Goal: Navigation & Orientation: Find specific page/section

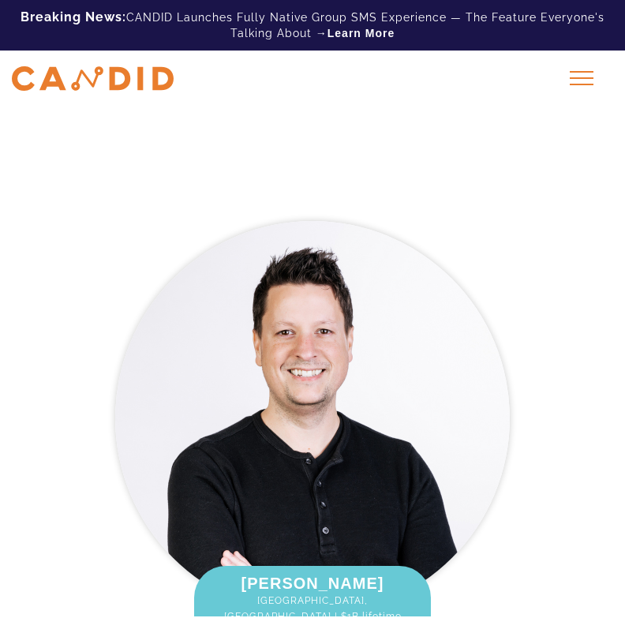
click at [574, 69] on div at bounding box center [581, 77] width 39 height 39
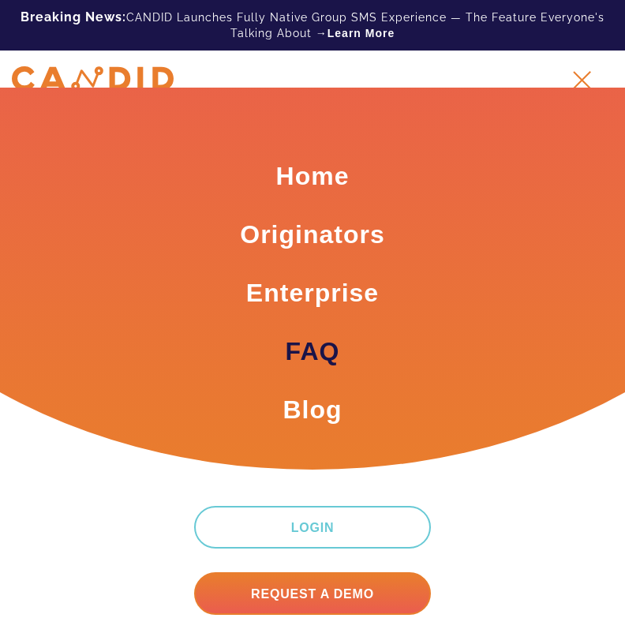
click at [336, 343] on link "FAQ" at bounding box center [313, 351] width 54 height 35
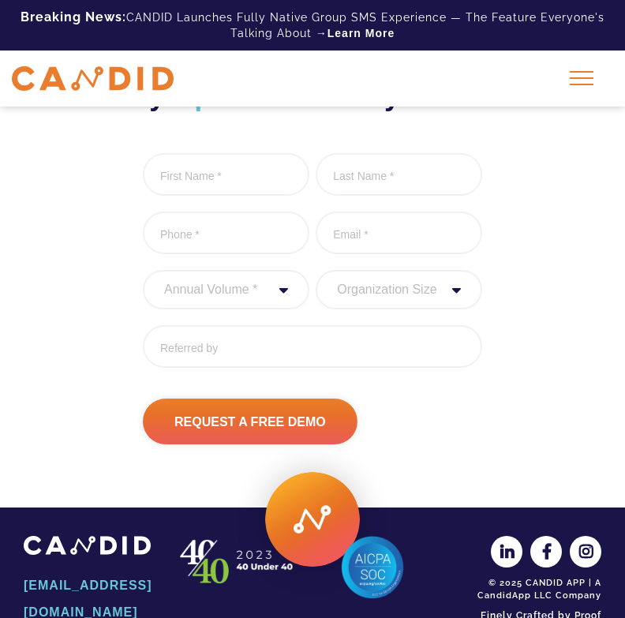
scroll to position [643, 0]
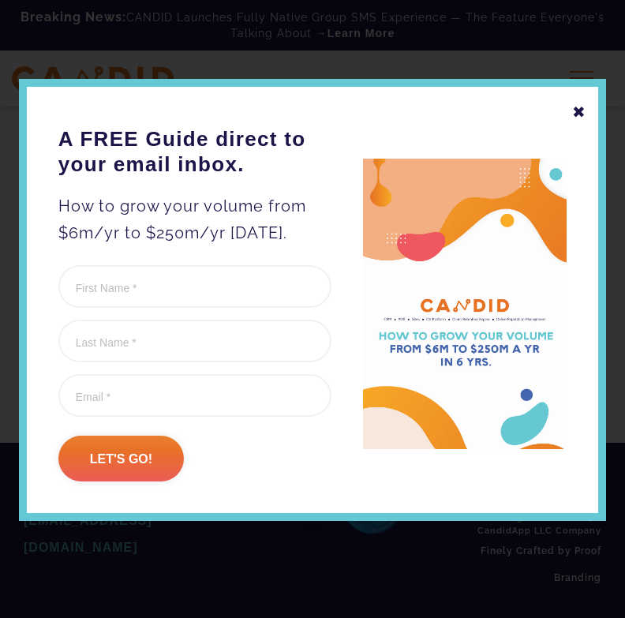
click at [582, 107] on div "✖" at bounding box center [579, 112] width 14 height 27
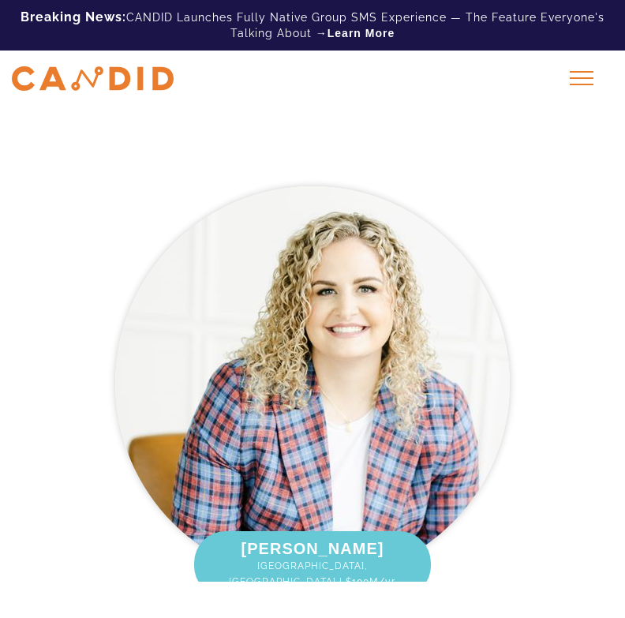
scroll to position [0, 0]
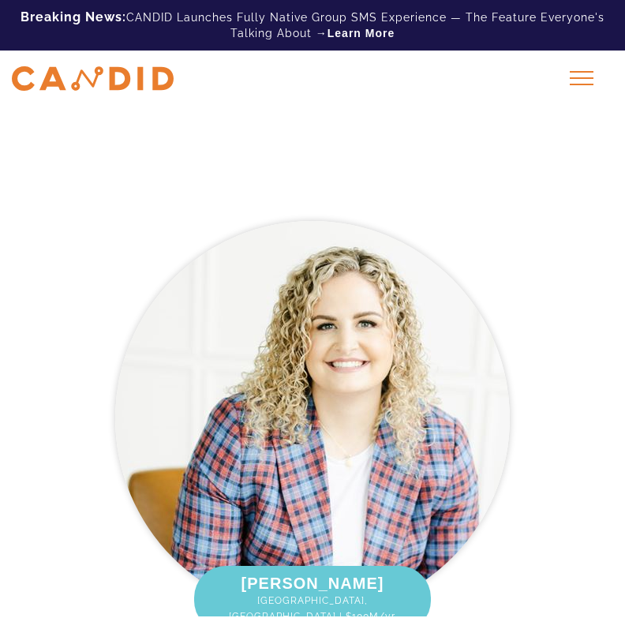
click at [579, 85] on span at bounding box center [582, 85] width 24 height 2
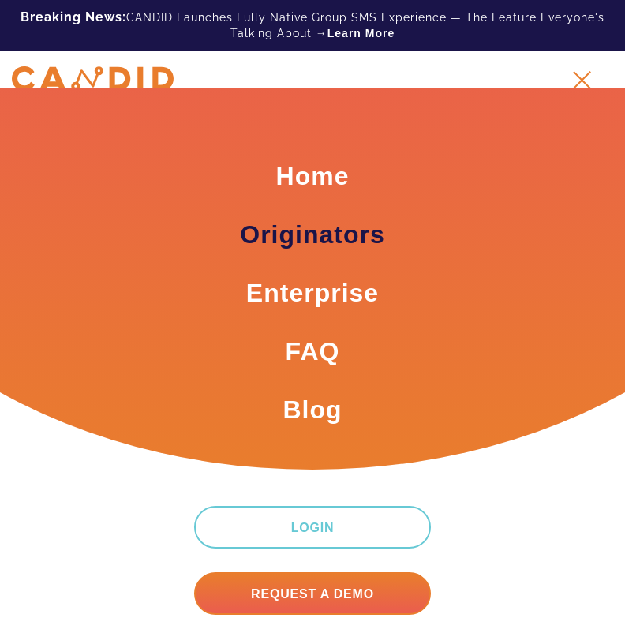
click at [332, 245] on link "Originators" at bounding box center [312, 234] width 144 height 35
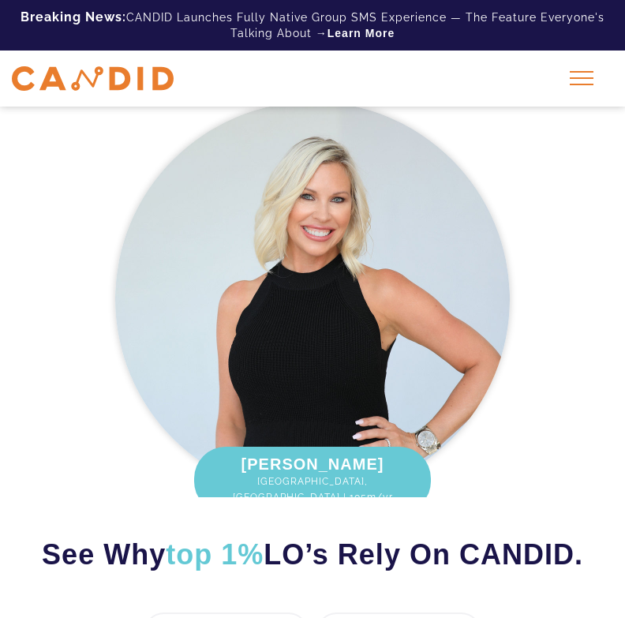
scroll to position [0, 0]
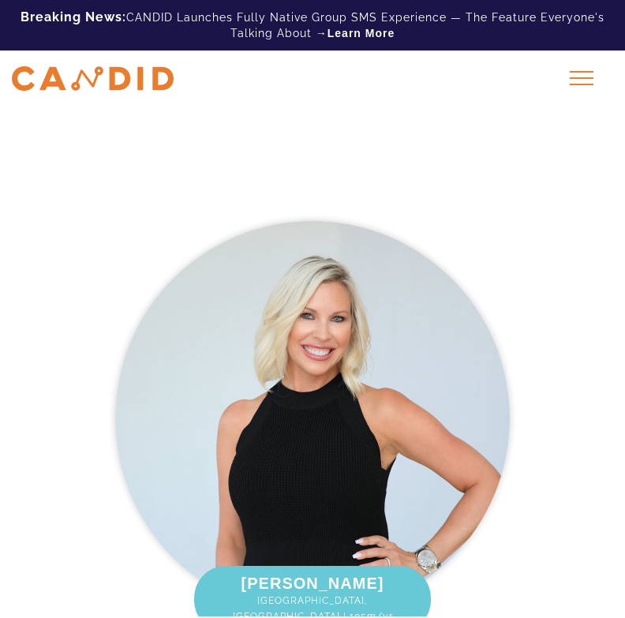
click at [582, 72] on span at bounding box center [582, 72] width 24 height 2
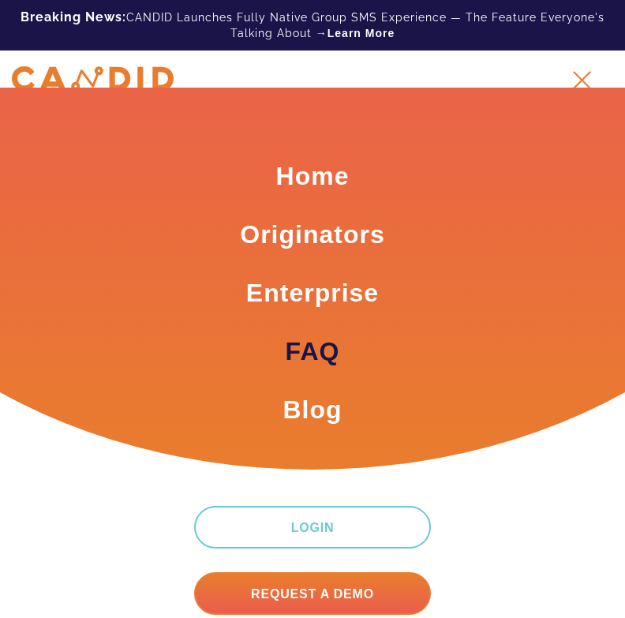
click at [328, 349] on link "FAQ" at bounding box center [313, 351] width 54 height 35
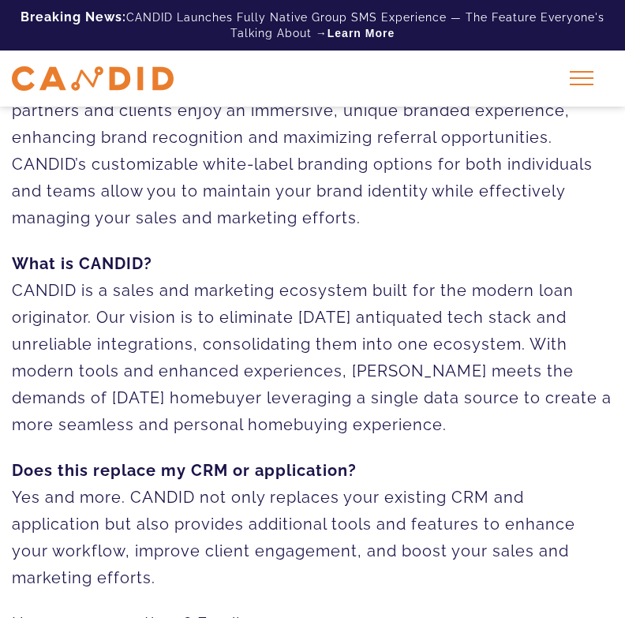
scroll to position [1901, 0]
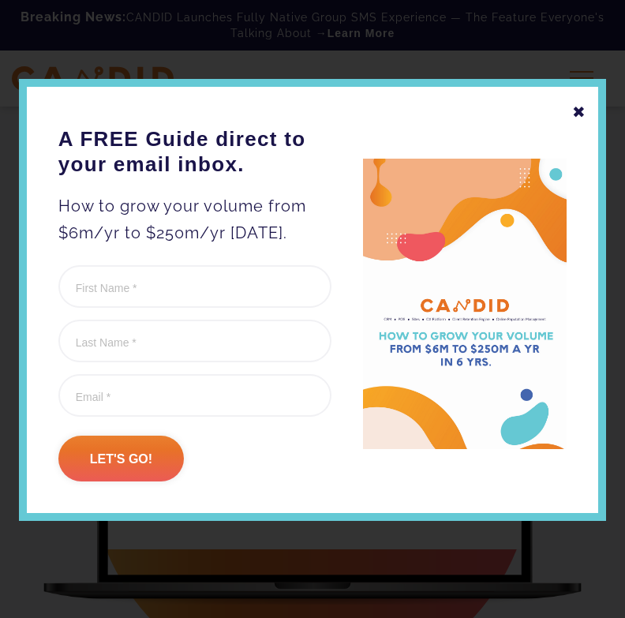
scroll to position [2209, 0]
click at [576, 118] on div "✖" at bounding box center [579, 112] width 14 height 27
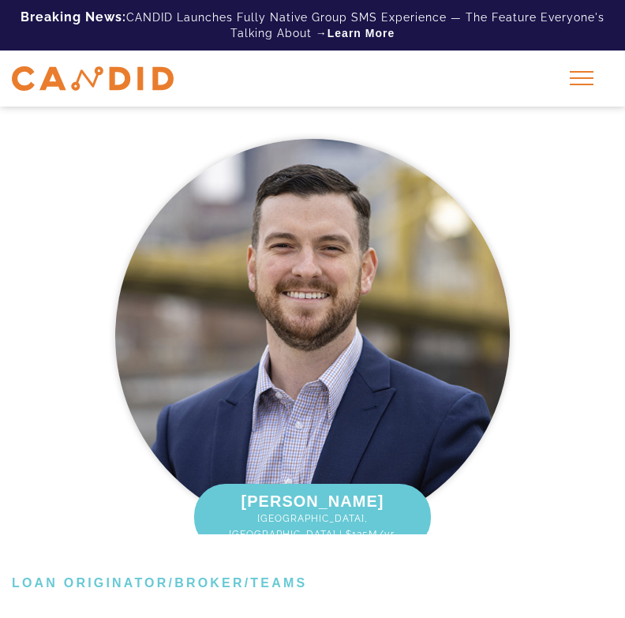
scroll to position [0, 0]
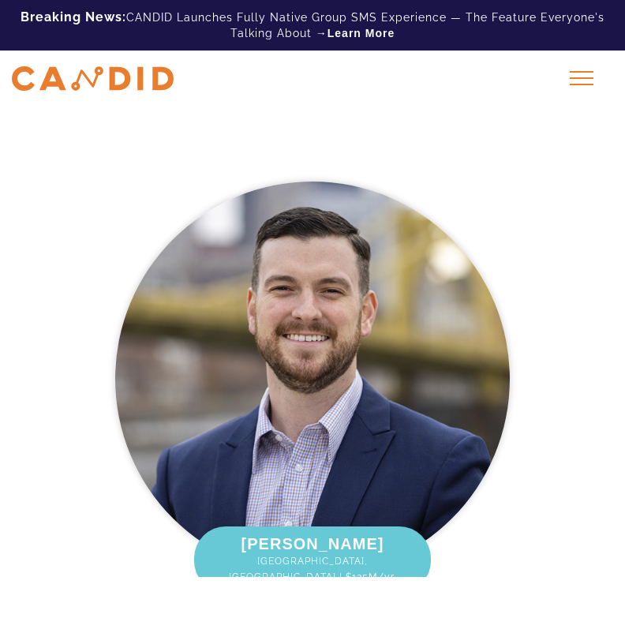
click at [593, 77] on div at bounding box center [581, 77] width 39 height 39
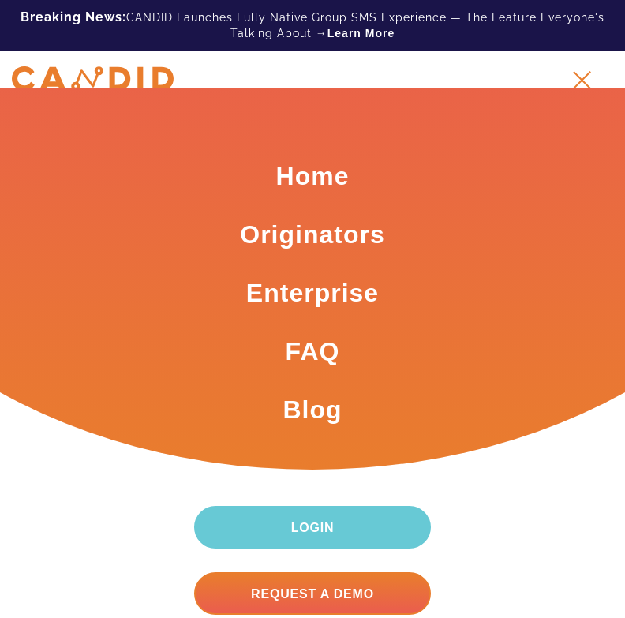
scroll to position [42, 0]
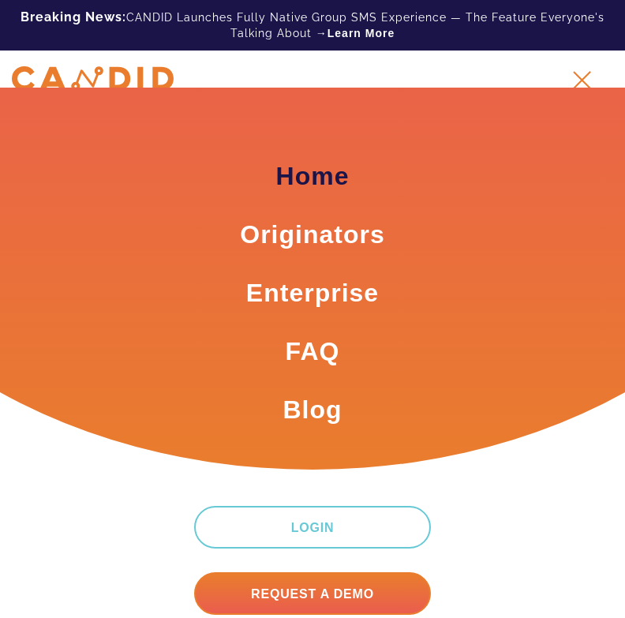
click at [298, 173] on link "Home" at bounding box center [312, 176] width 73 height 35
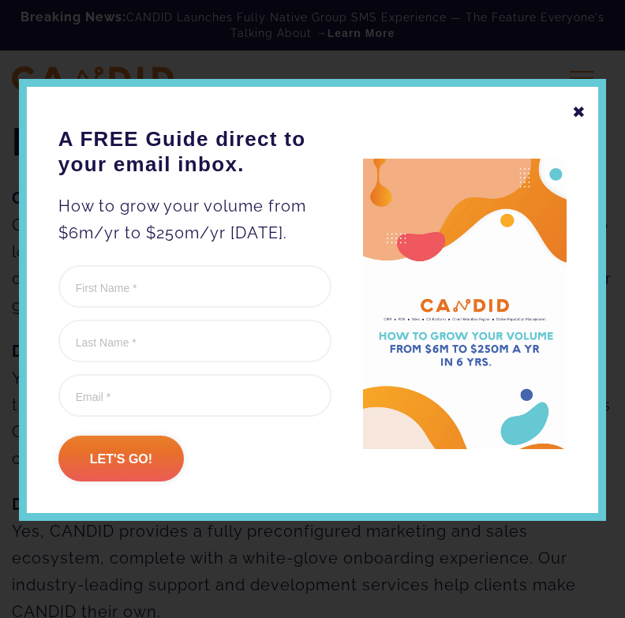
click at [576, 107] on div "✖" at bounding box center [579, 112] width 14 height 27
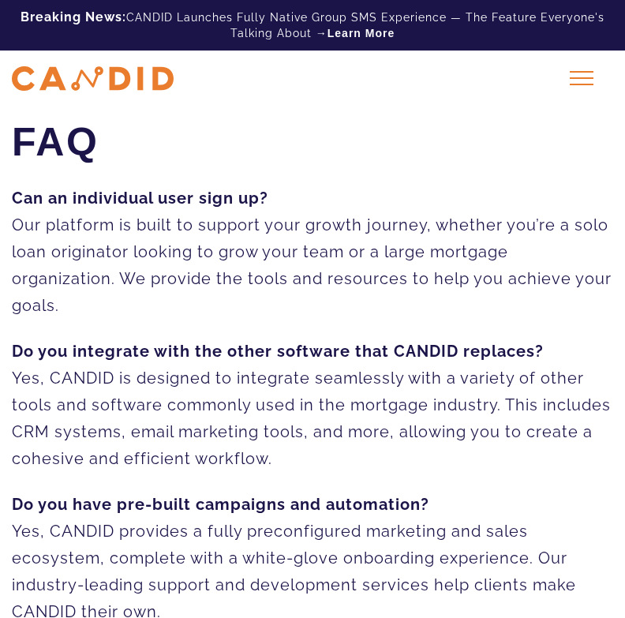
click at [580, 84] on span at bounding box center [582, 85] width 24 height 2
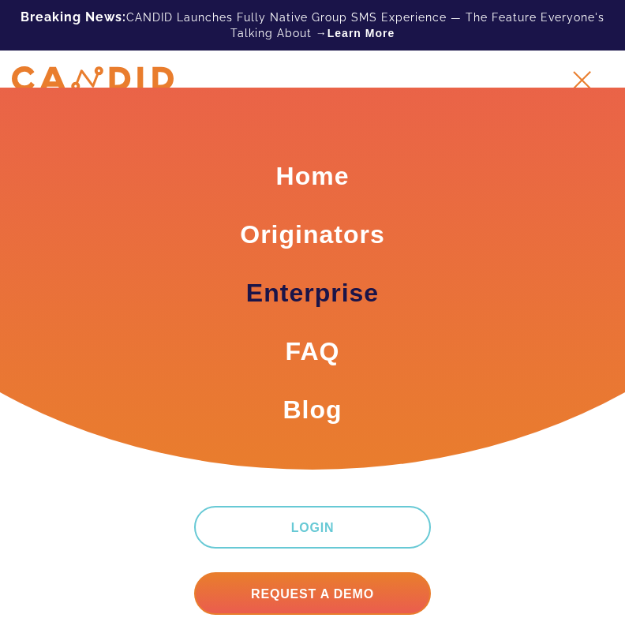
click at [340, 288] on link "Enterprise" at bounding box center [312, 292] width 133 height 35
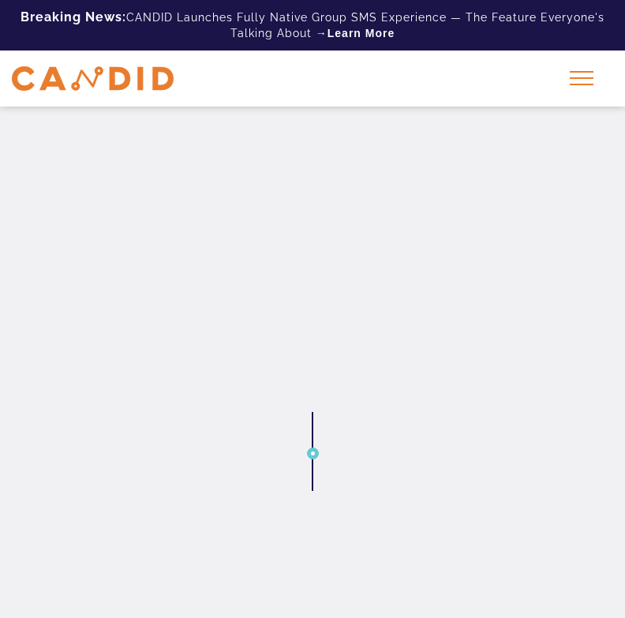
scroll to position [1061, 0]
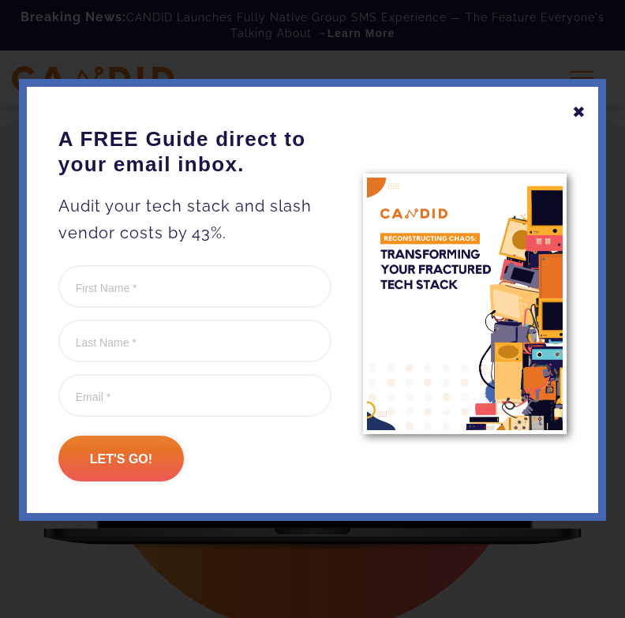
click at [582, 110] on div "✖" at bounding box center [579, 112] width 14 height 27
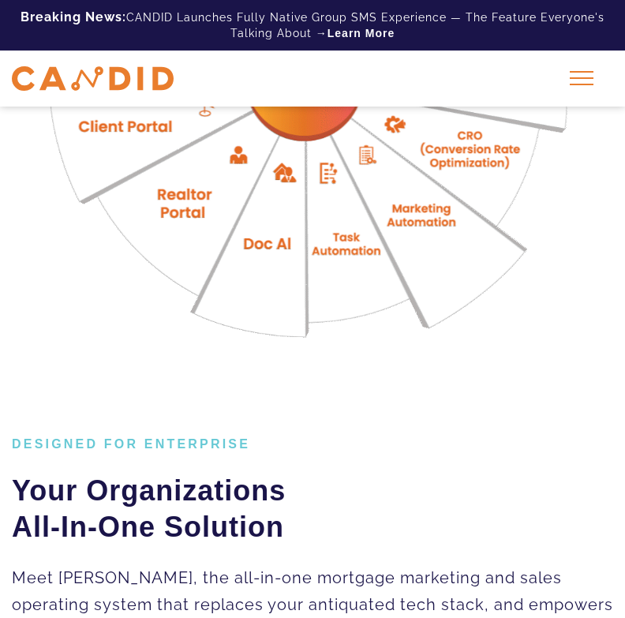
scroll to position [0, 0]
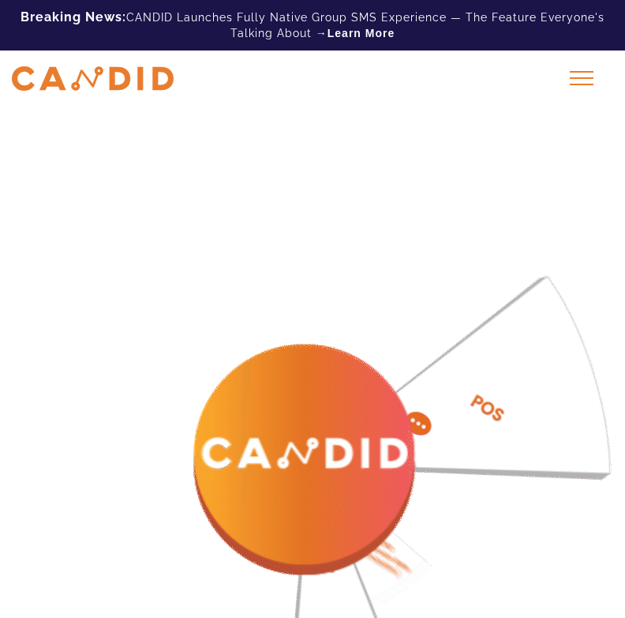
click at [587, 84] on span at bounding box center [582, 85] width 24 height 2
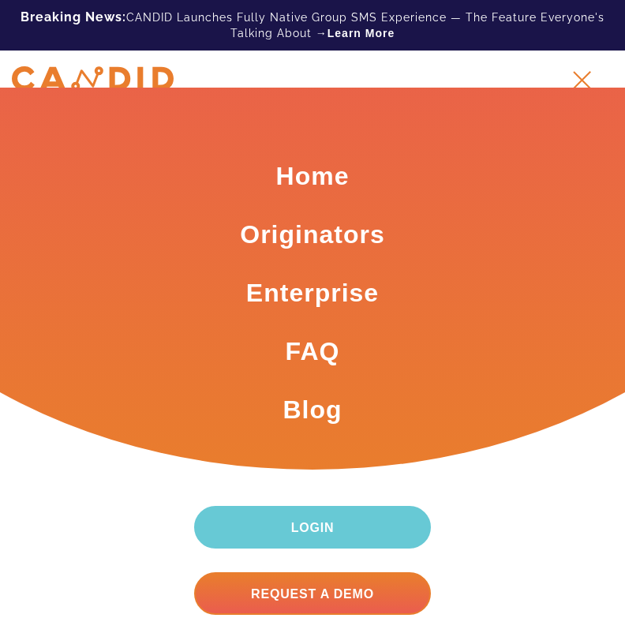
click at [350, 520] on link "Login" at bounding box center [312, 527] width 237 height 43
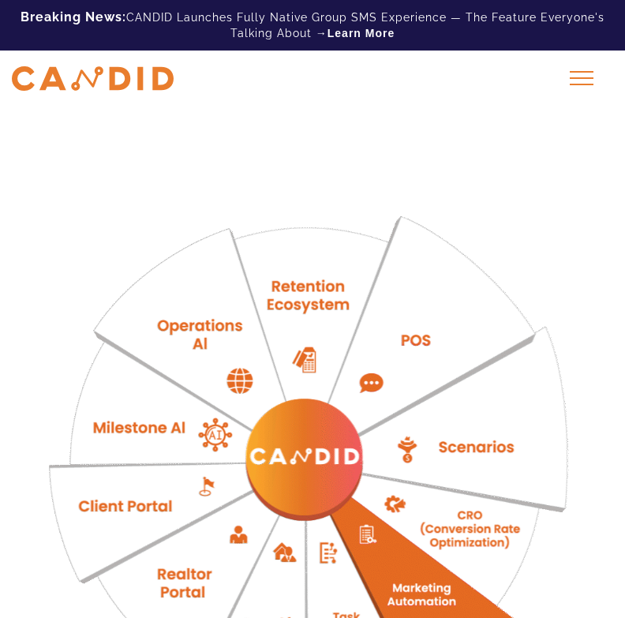
click at [578, 79] on span at bounding box center [582, 78] width 24 height 2
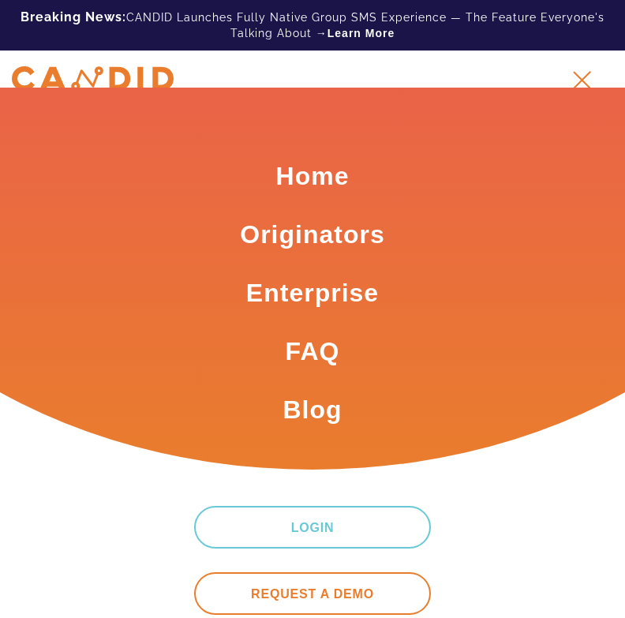
click at [352, 595] on link "Request A Demo" at bounding box center [312, 593] width 237 height 43
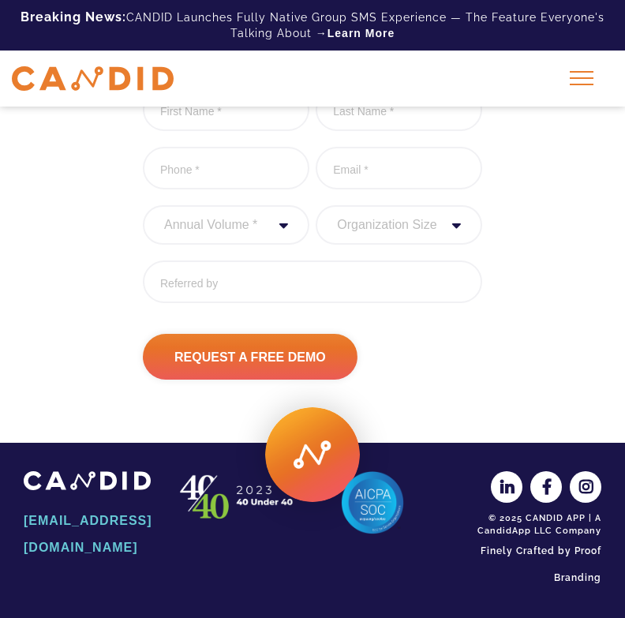
scroll to position [642, 0]
